Goal: Information Seeking & Learning: Learn about a topic

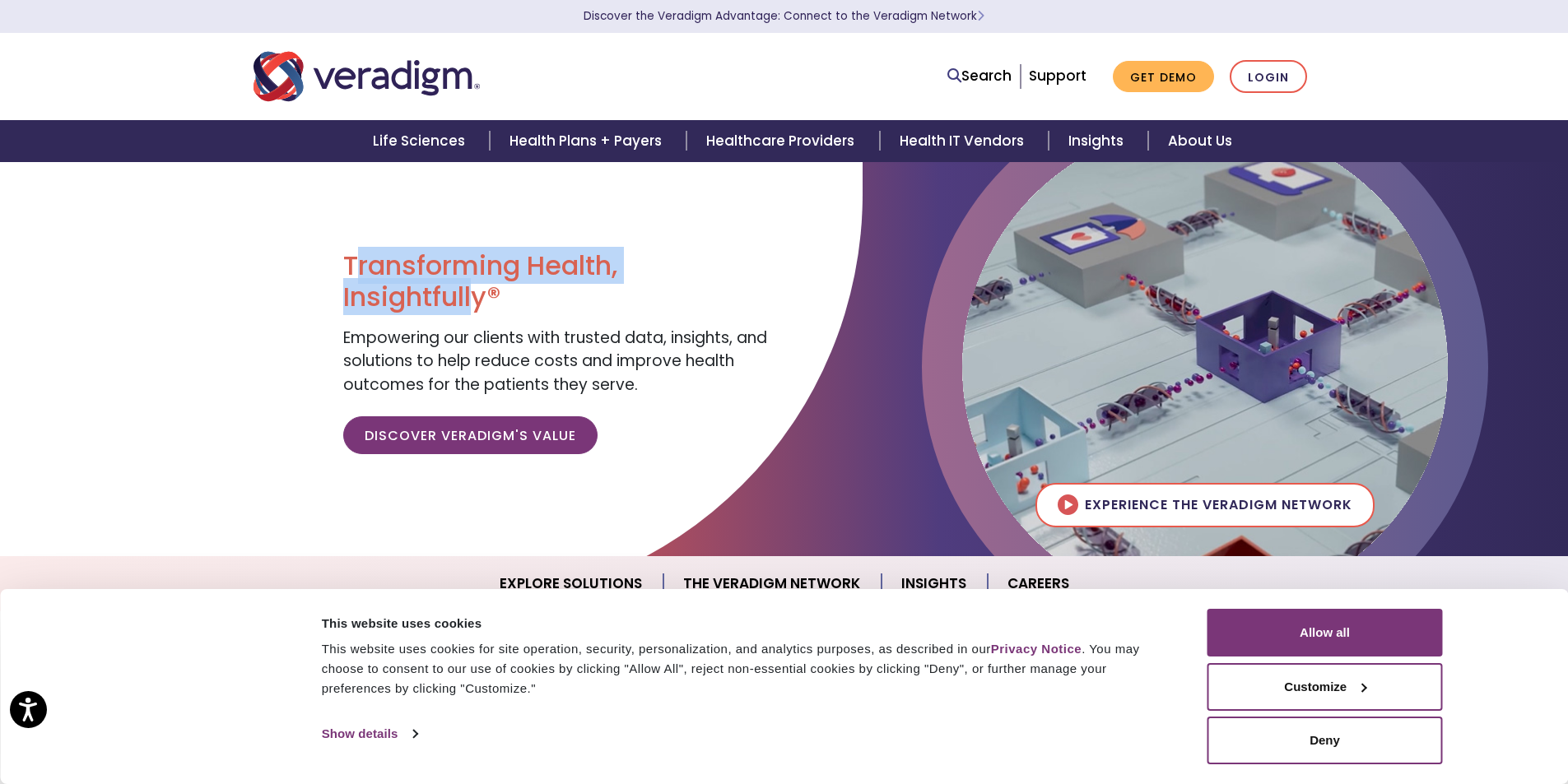
drag, startPoint x: 361, startPoint y: 270, endPoint x: 471, endPoint y: 302, distance: 114.6
click at [471, 302] on h1 "Transforming Health, Insightfully®" at bounding box center [557, 282] width 428 height 63
click at [448, 338] on span "Empowering our clients with trusted data, insights, and solutions to help reduc…" at bounding box center [555, 361] width 424 height 69
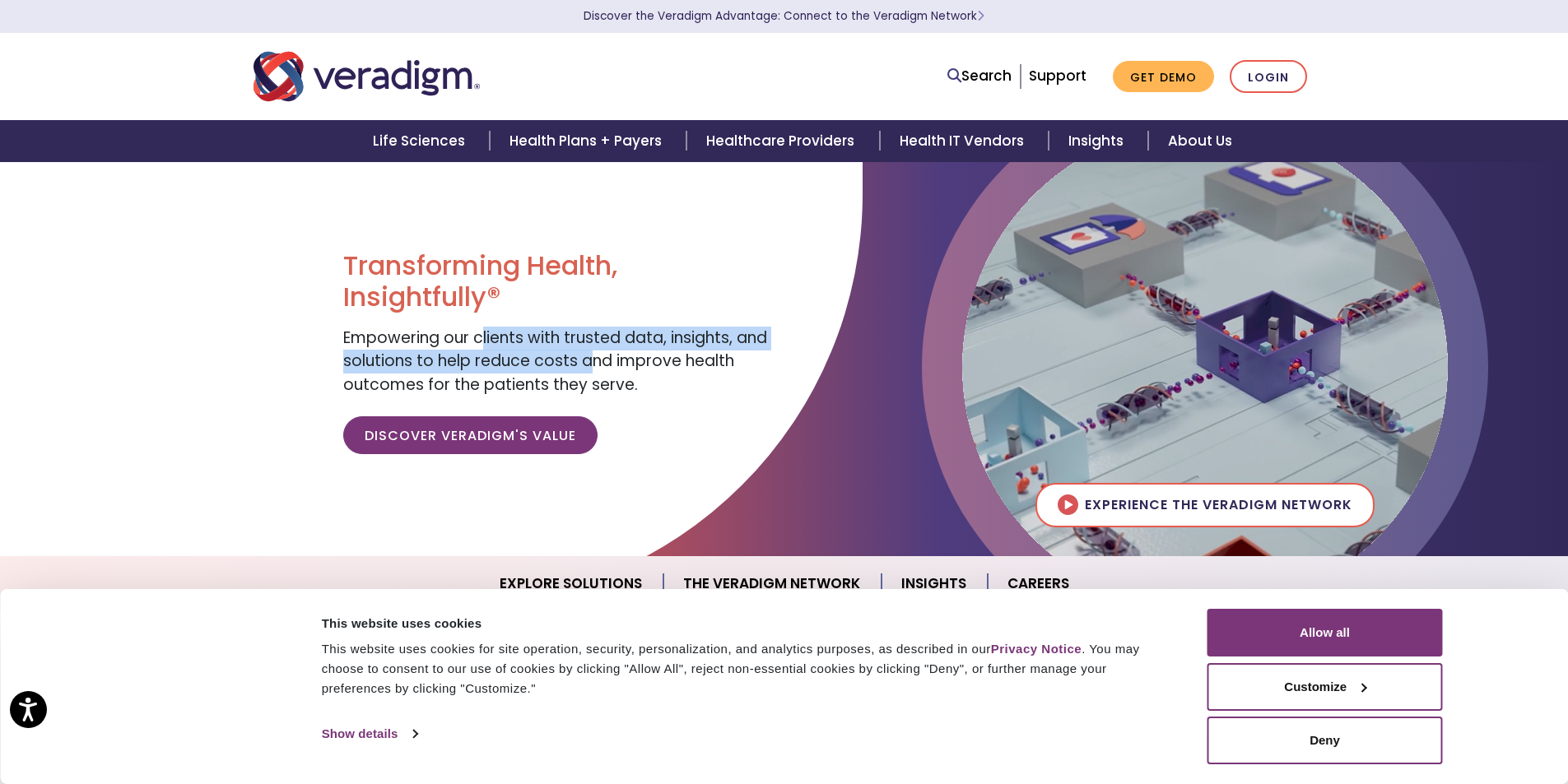
drag, startPoint x: 523, startPoint y: 344, endPoint x: 599, endPoint y: 365, distance: 78.8
click at [596, 363] on span "Empowering our clients with trusted data, insights, and solutions to help reduc…" at bounding box center [555, 361] width 424 height 69
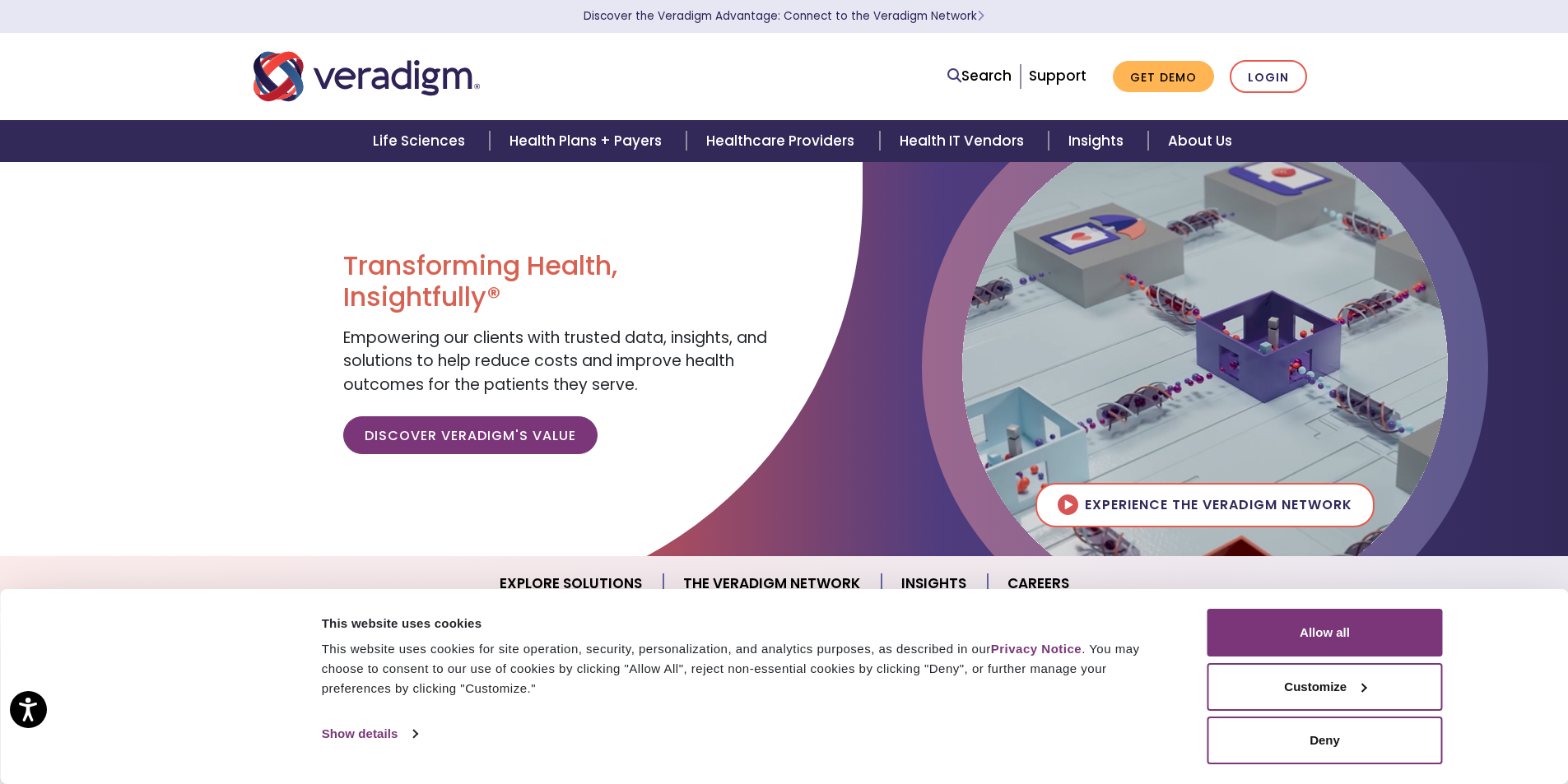
click at [471, 380] on span "Empowering our clients with trusted data, insights, and solutions to help reduc…" at bounding box center [555, 361] width 424 height 69
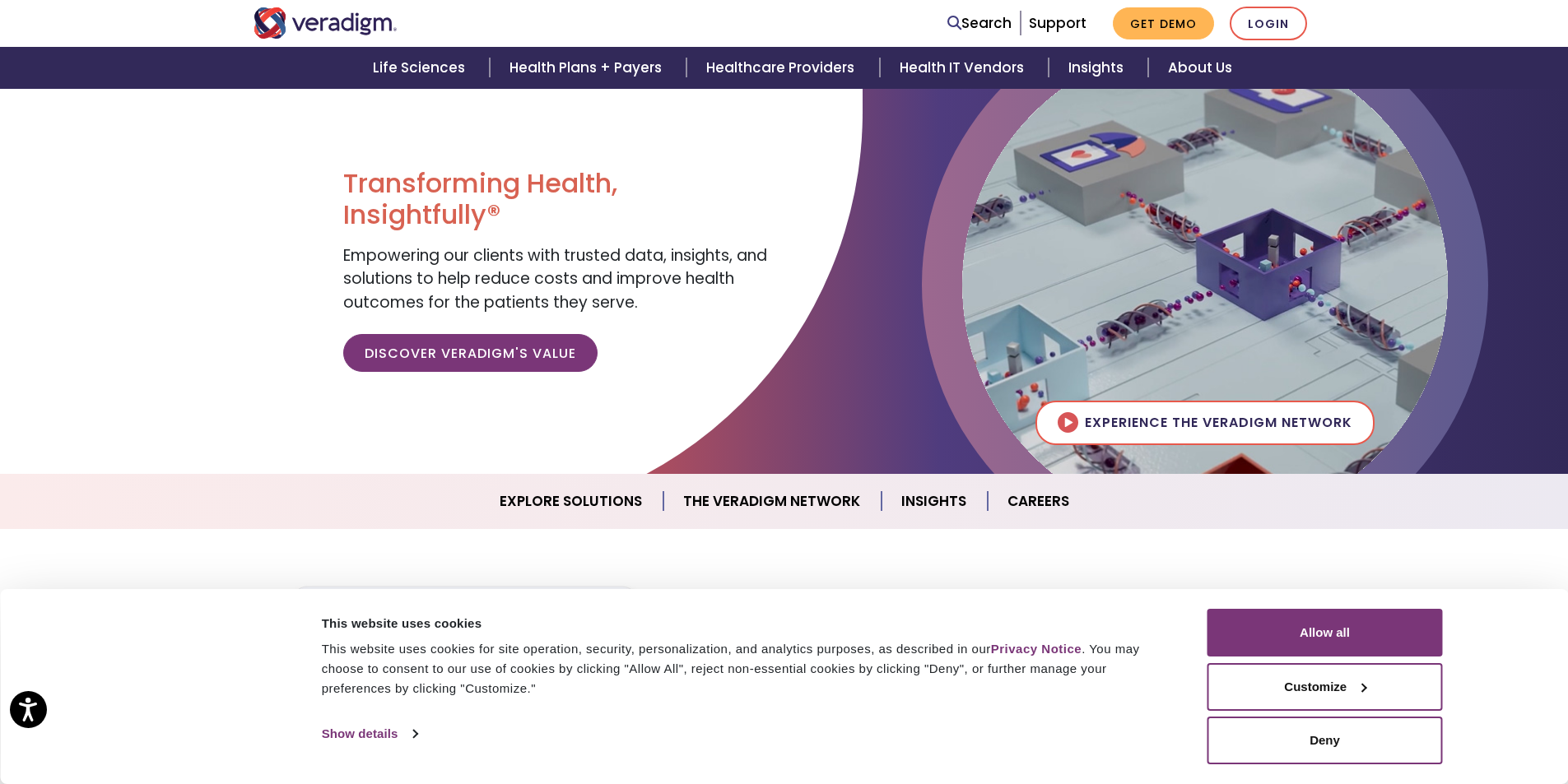
scroll to position [329, 0]
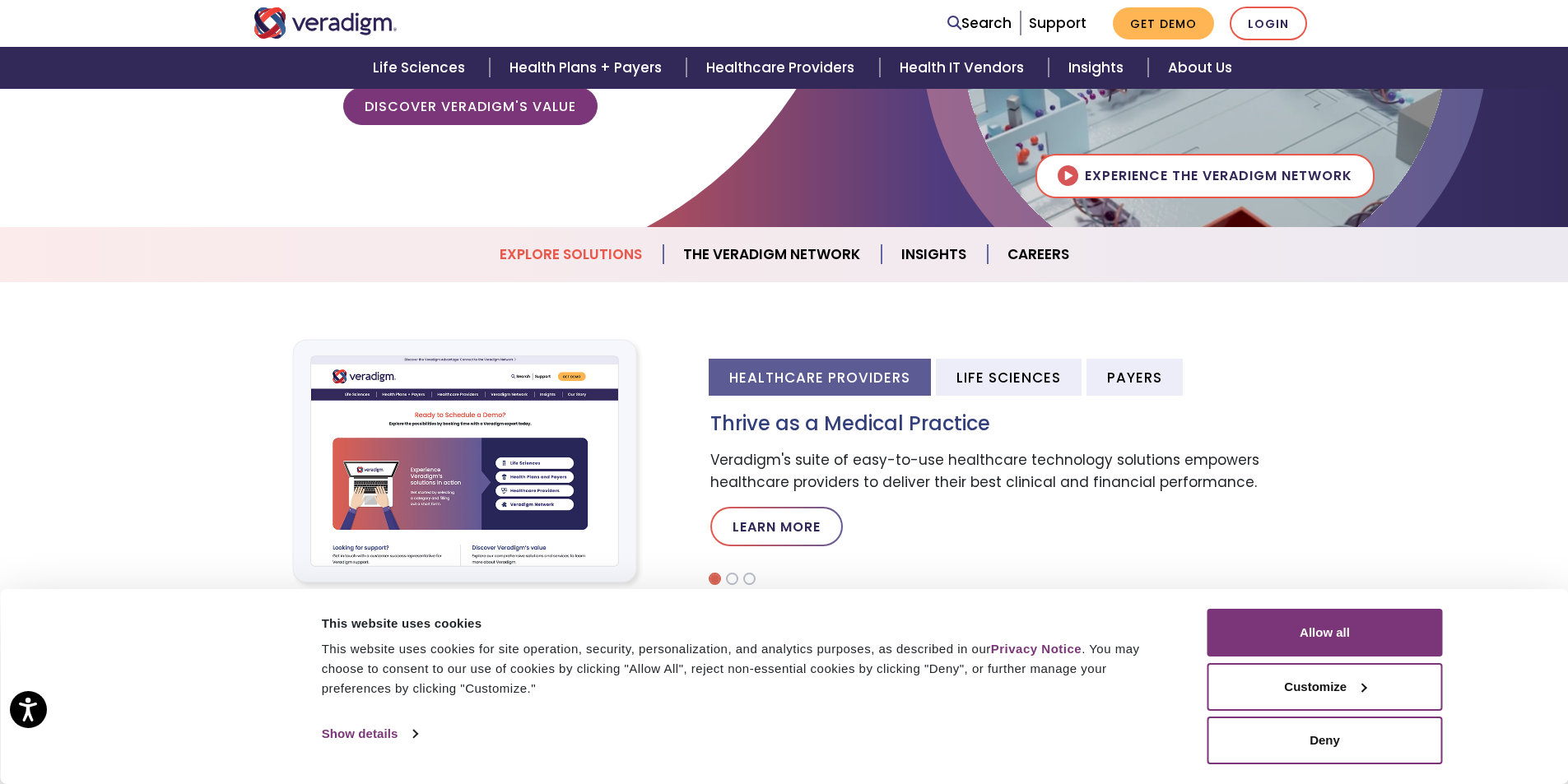
click at [567, 240] on link "Explore Solutions" at bounding box center [571, 255] width 184 height 42
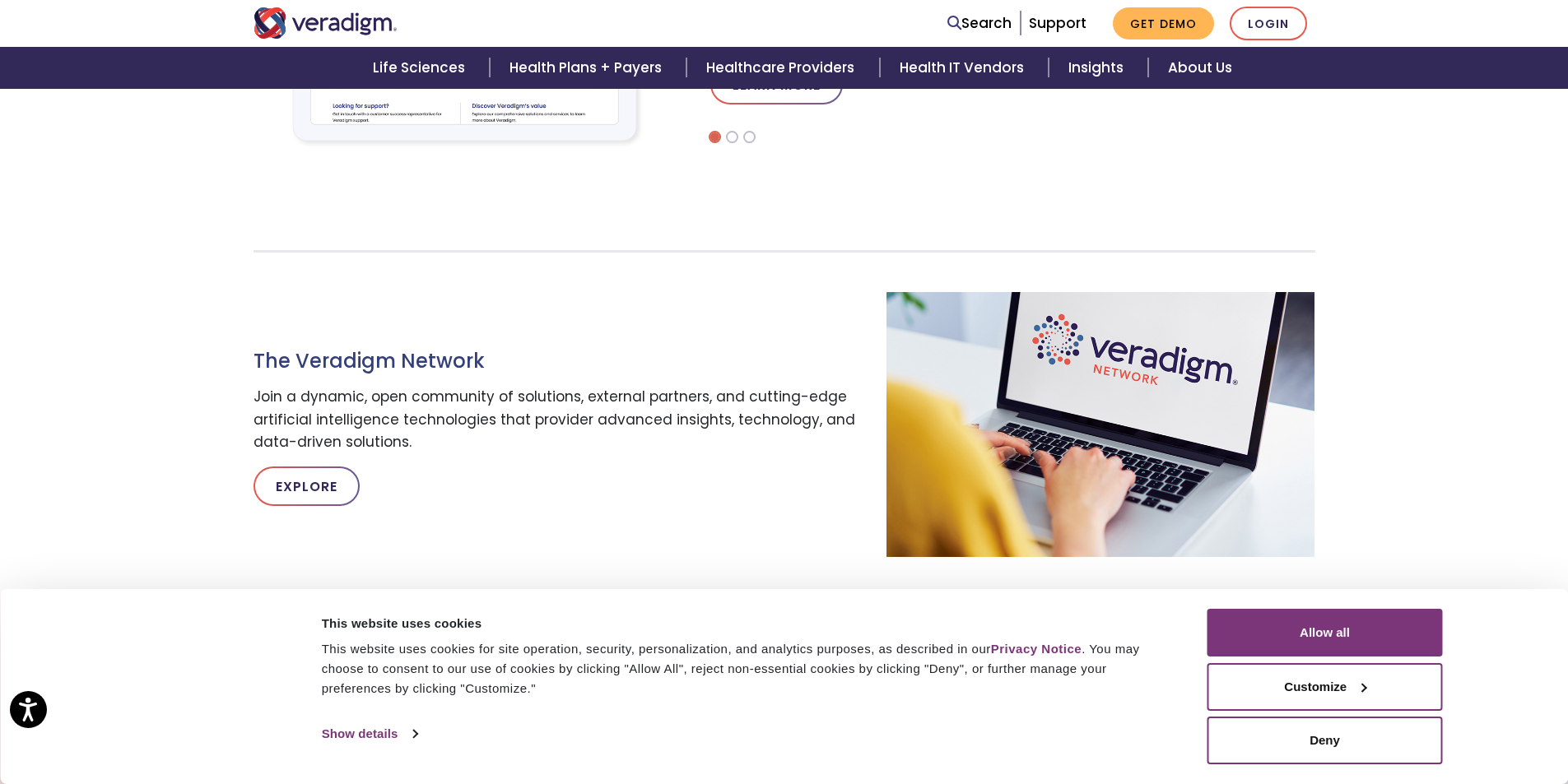
scroll to position [853, 0]
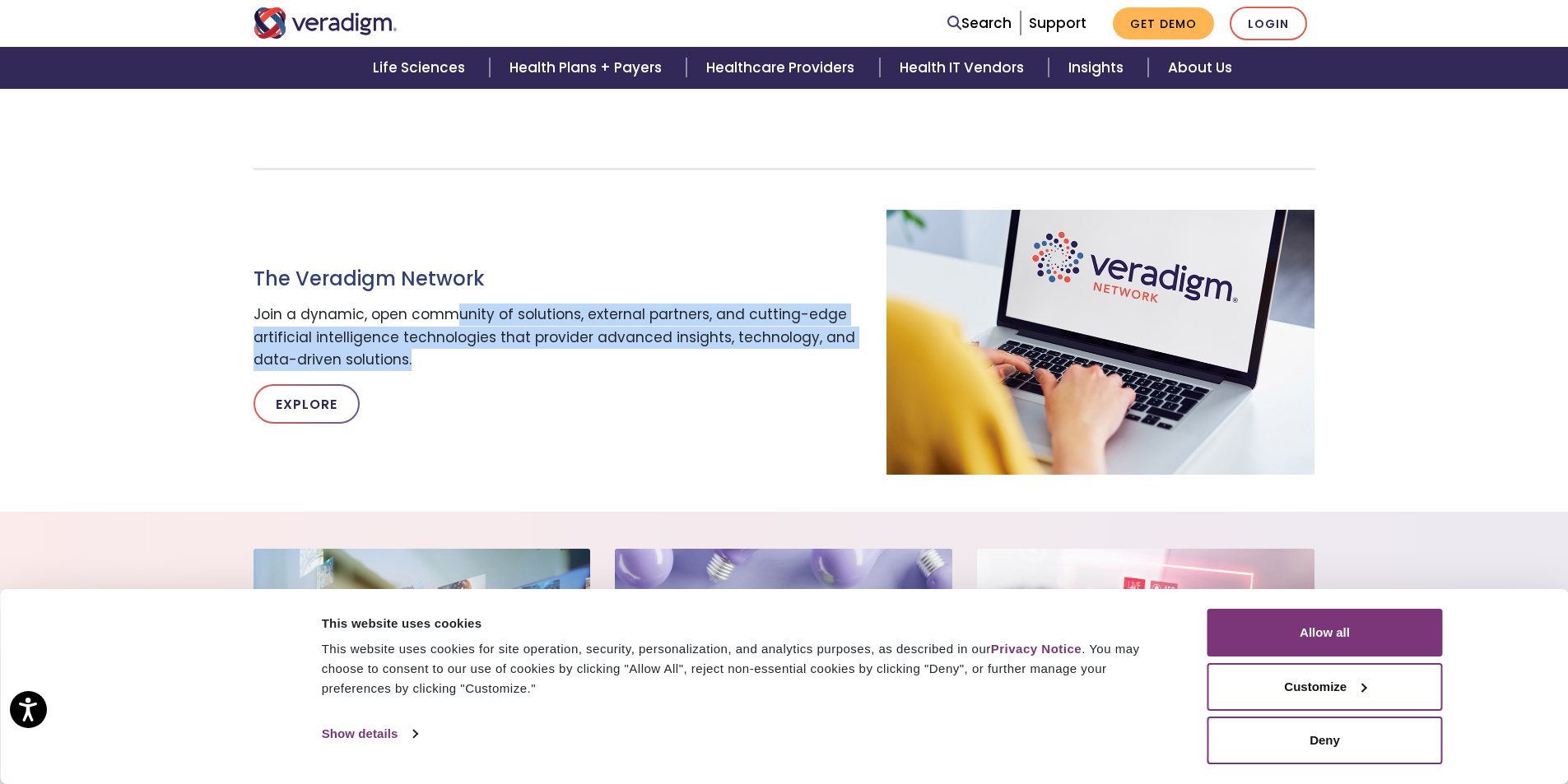
drag, startPoint x: 483, startPoint y: 332, endPoint x: 556, endPoint y: 359, distance: 77.8
click at [556, 359] on p "Join a dynamic, open community of solutions, external partners, and cutting-edg…" at bounding box center [557, 338] width 609 height 67
click at [572, 340] on p "Join a dynamic, open community of solutions, external partners, and cutting-edg…" at bounding box center [557, 338] width 609 height 67
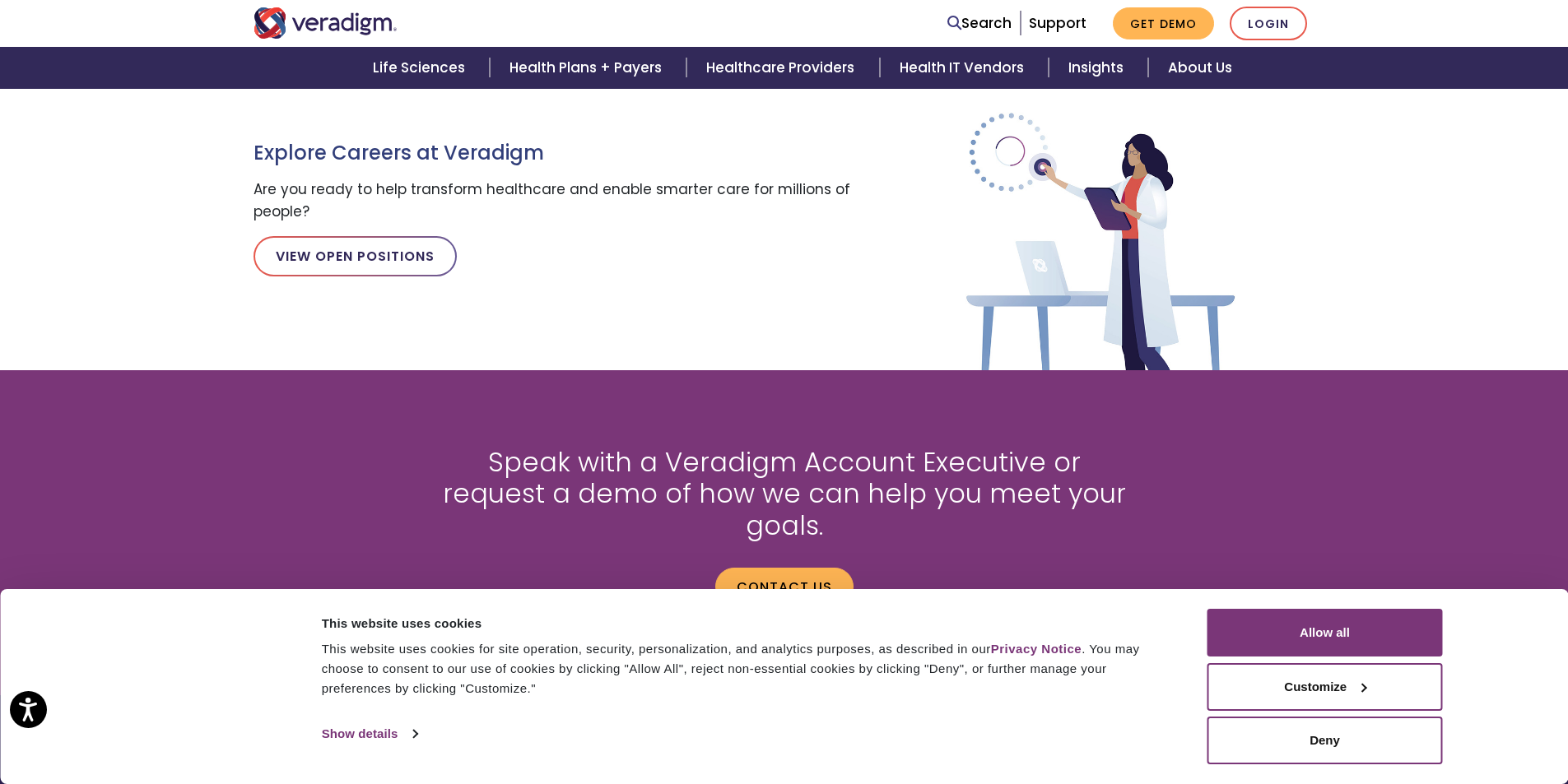
scroll to position [2154, 0]
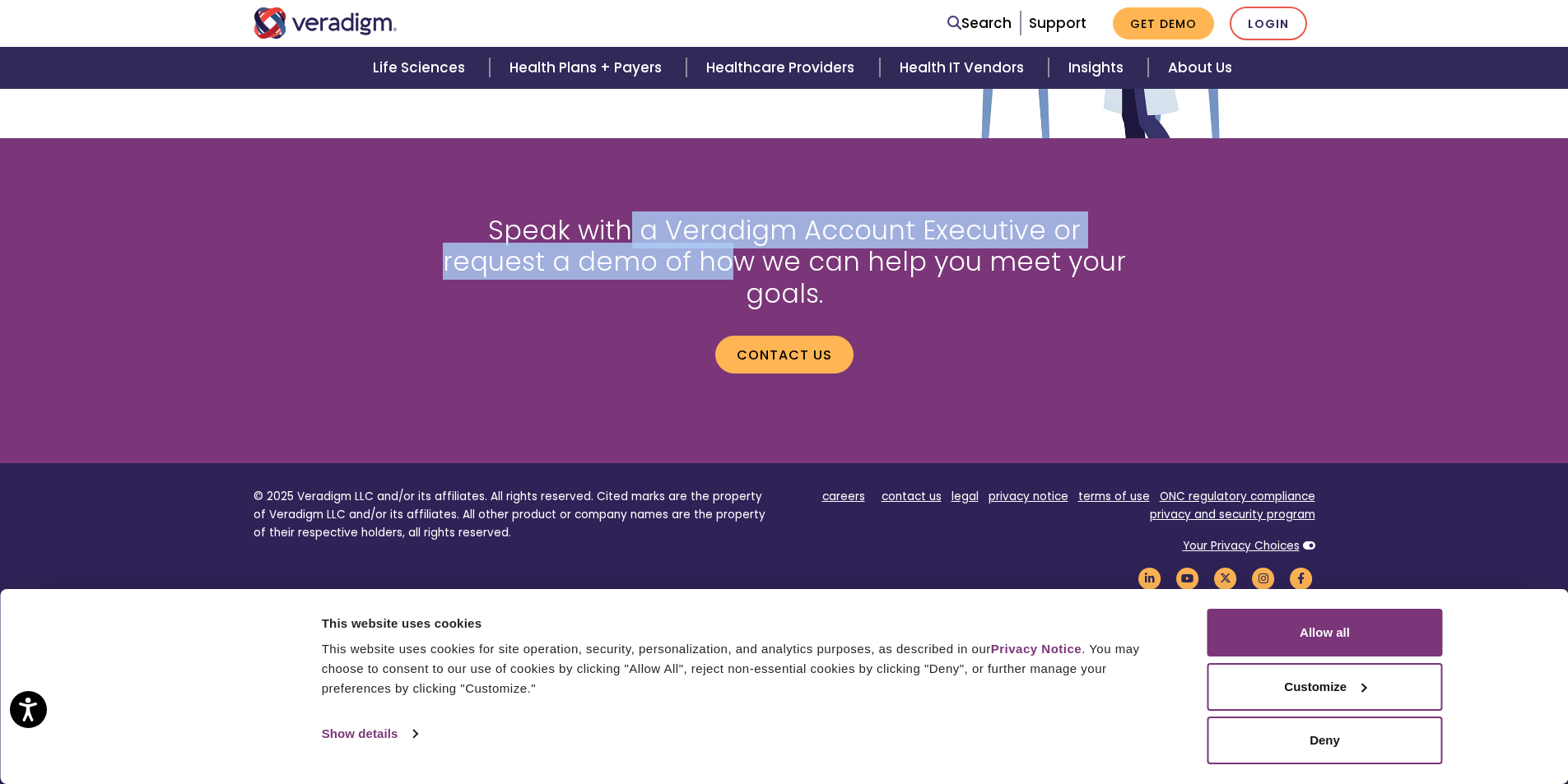
drag, startPoint x: 582, startPoint y: 241, endPoint x: 630, endPoint y: 259, distance: 51.3
click at [630, 259] on h2 "Speak with a Veradigm Account Executive or request a demo of how we can help yo…" at bounding box center [784, 262] width 700 height 94
click at [644, 258] on h2 "Speak with a Veradigm Account Executive or request a demo of how we can help yo…" at bounding box center [784, 262] width 700 height 94
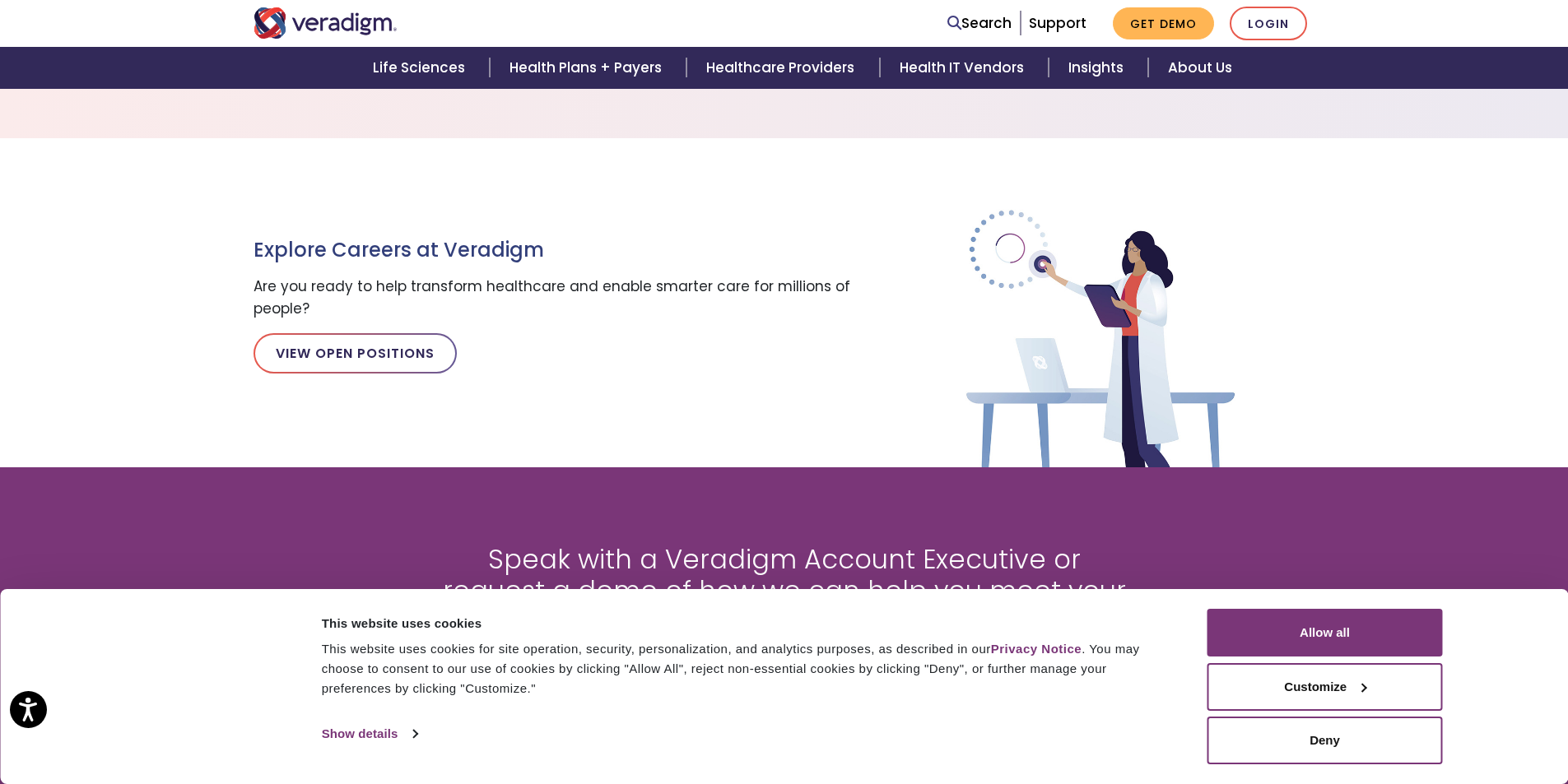
scroll to position [1579, 0]
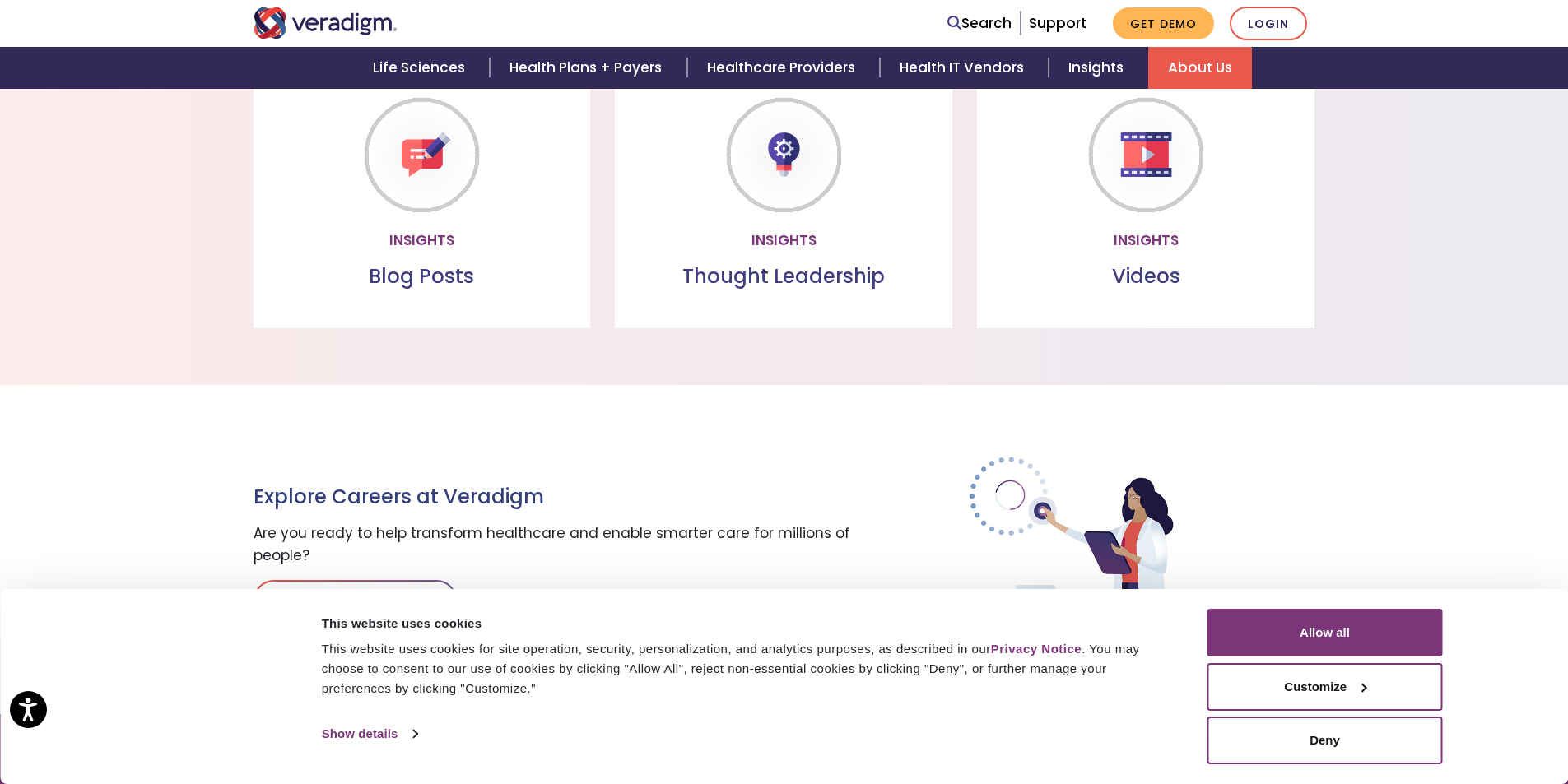
click at [1211, 66] on link "About Us" at bounding box center [1200, 68] width 104 height 42
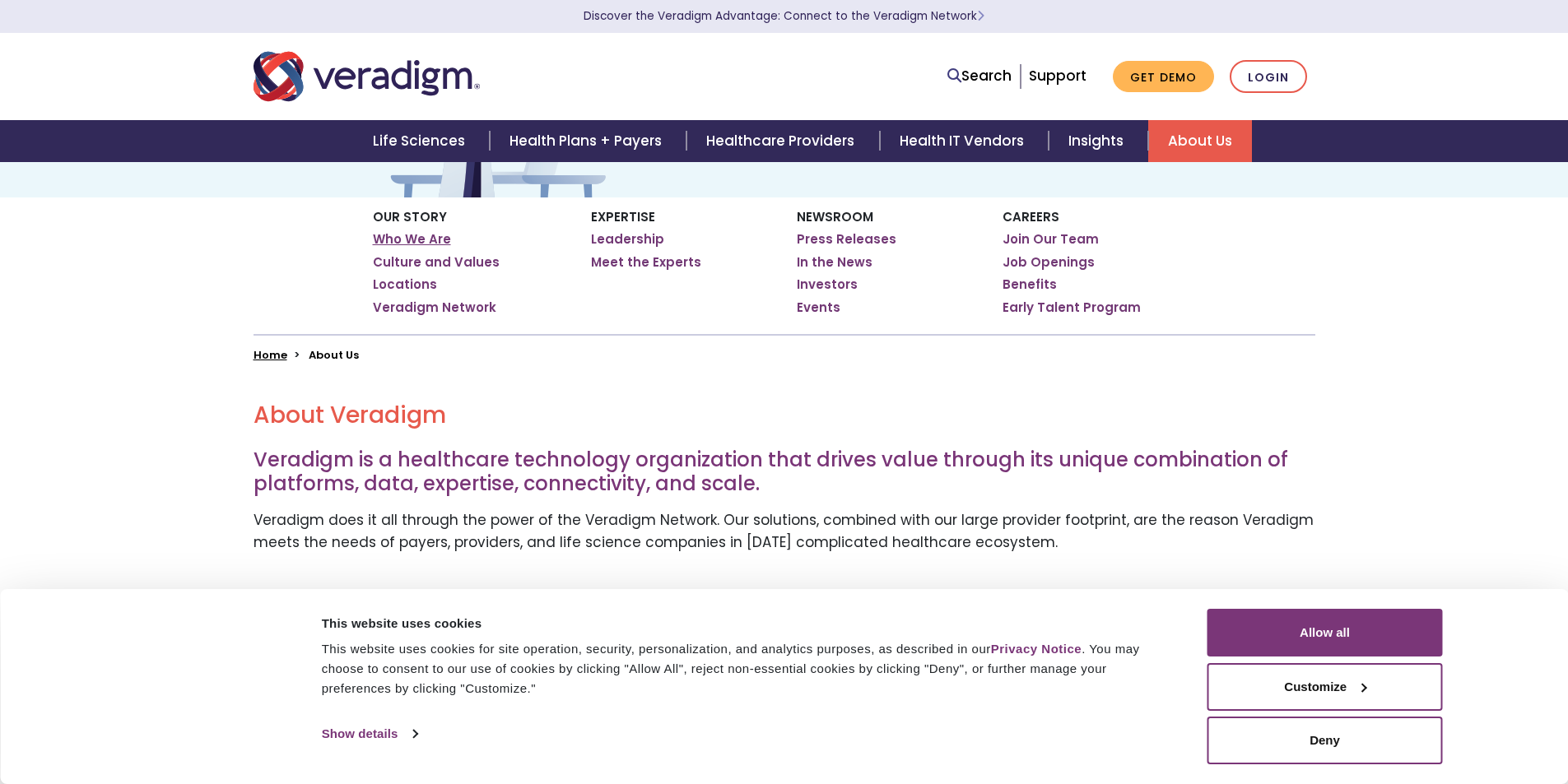
click at [428, 240] on link "Who We Are" at bounding box center [411, 239] width 78 height 16
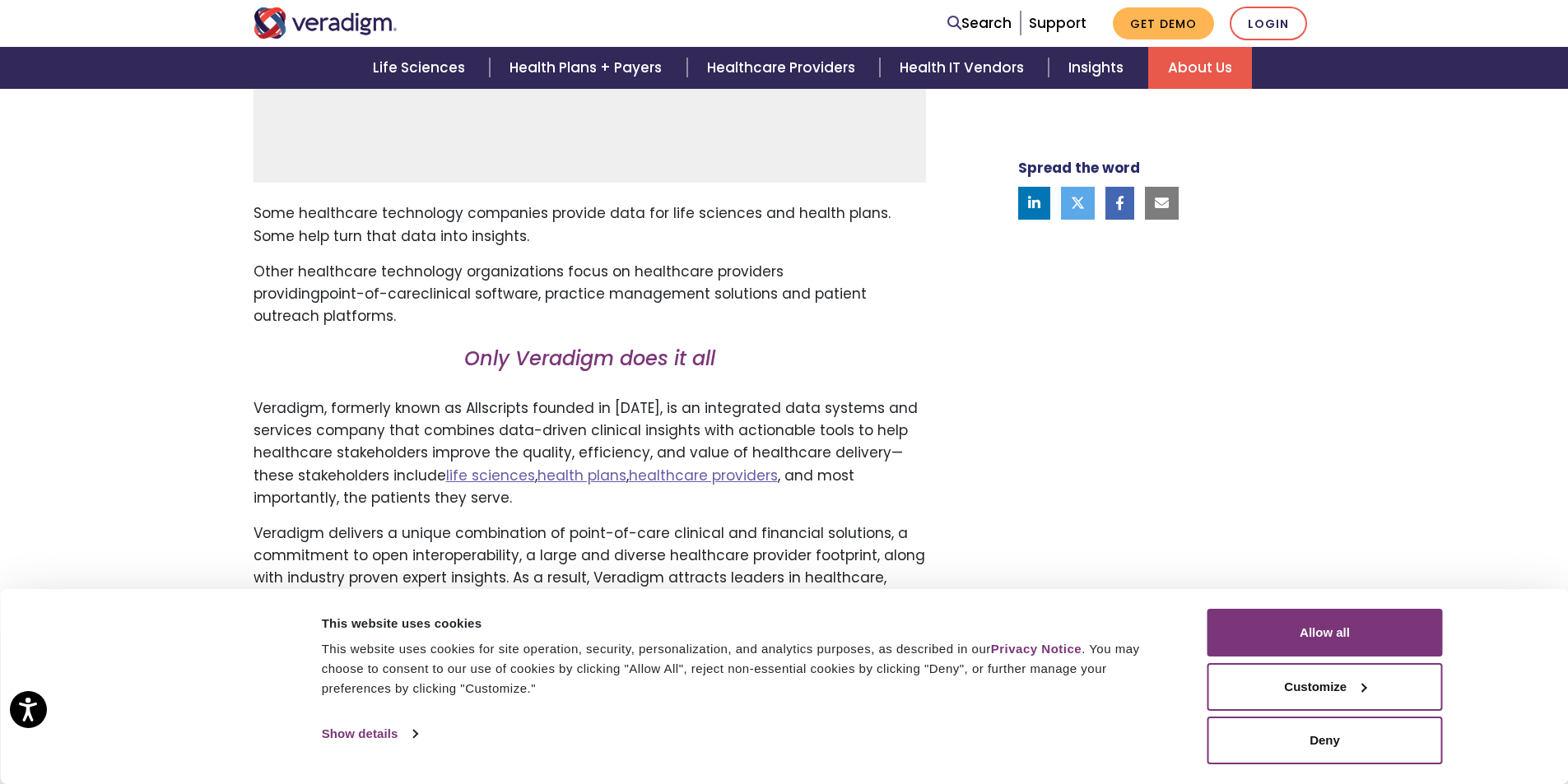
scroll to position [987, 0]
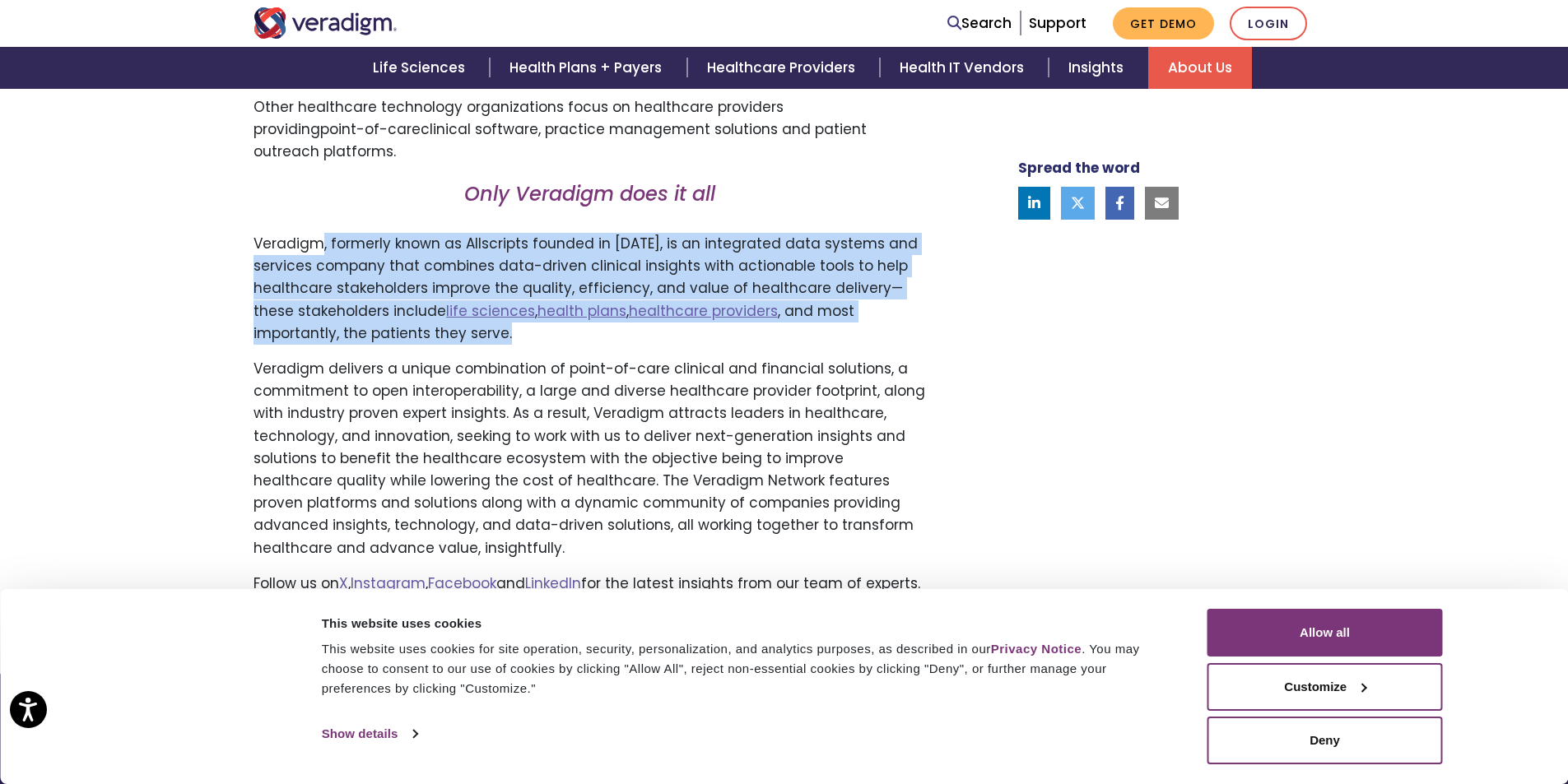
drag, startPoint x: 326, startPoint y: 236, endPoint x: 477, endPoint y: 331, distance: 178.4
click at [477, 331] on div "Transforming health, Insightfully . Please accept marketing-cookies to watch th…" at bounding box center [604, 93] width 724 height 1029
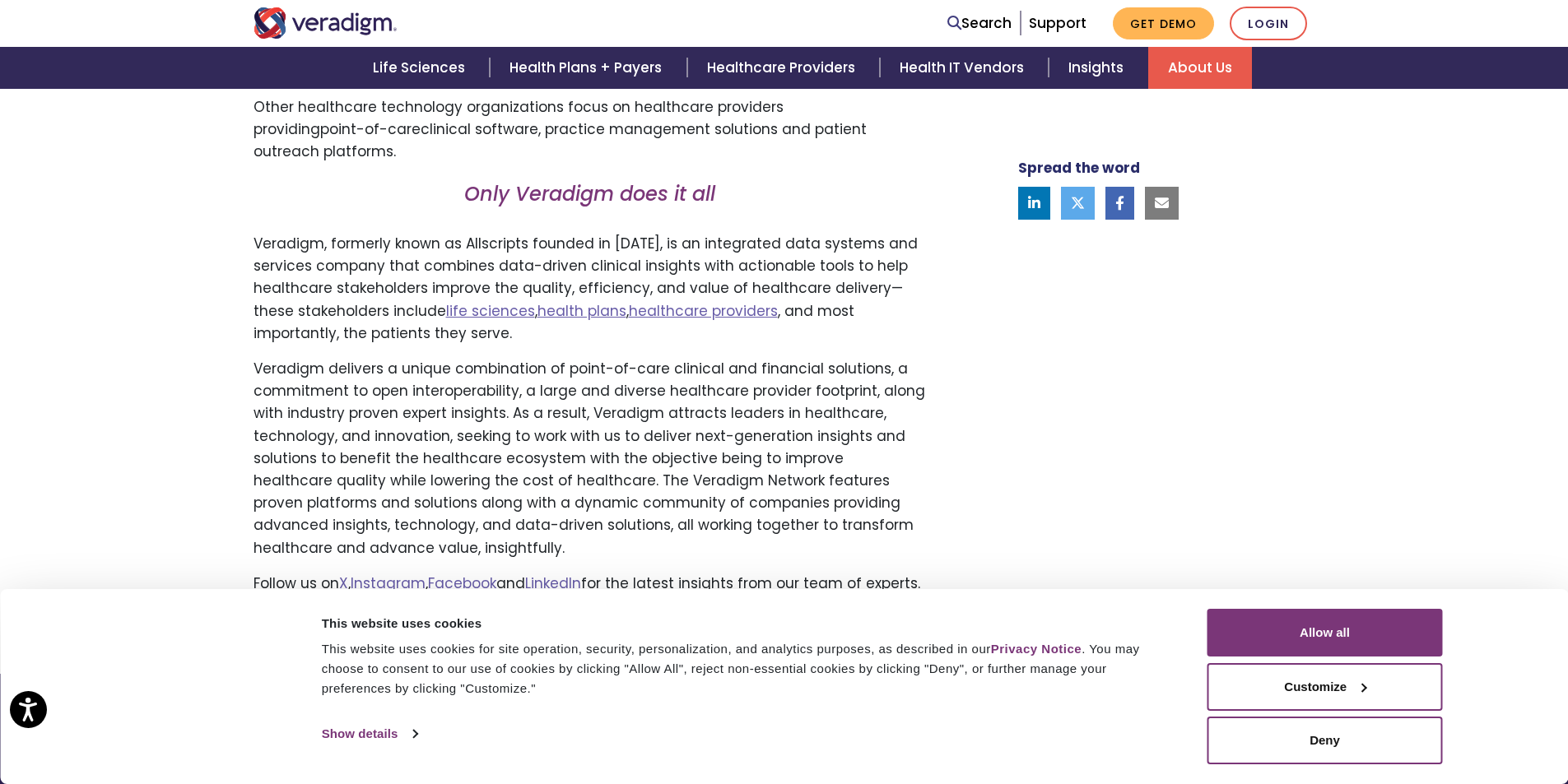
click at [477, 367] on p "Veradigm delivers a unique combination of point-of-care clinical and financial …" at bounding box center [589, 458] width 673 height 201
click at [1337, 640] on button "Allow all" at bounding box center [1324, 633] width 236 height 48
